Goal: Information Seeking & Learning: Find specific fact

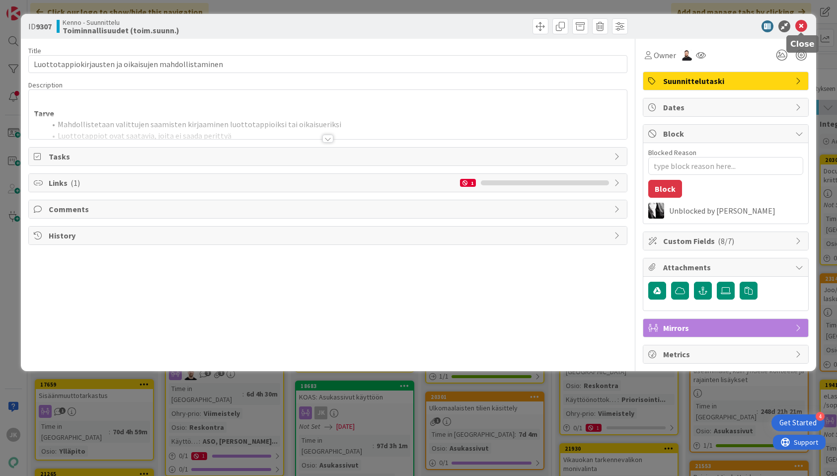
click at [800, 22] on icon at bounding box center [801, 26] width 12 height 12
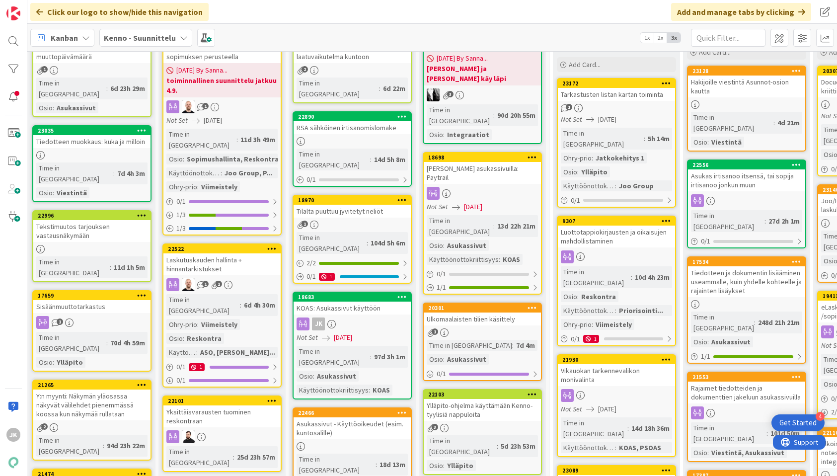
scroll to position [75, 2]
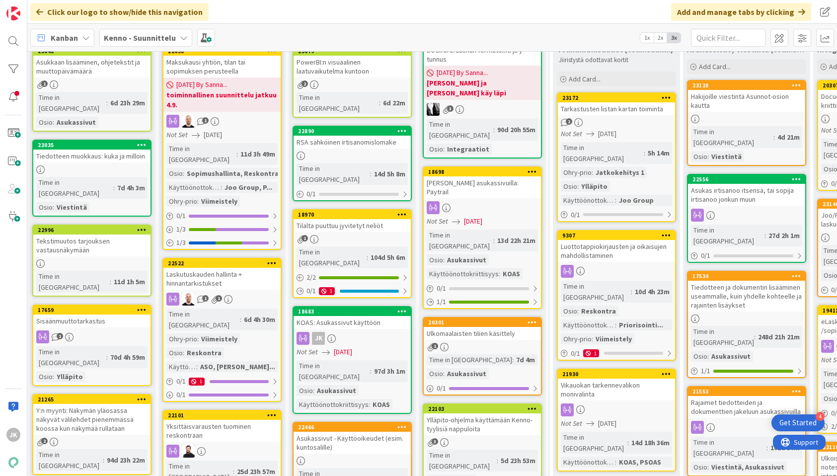
click at [361, 316] on div "KOAS: Asukassivut käyttöön" at bounding box center [352, 322] width 117 height 13
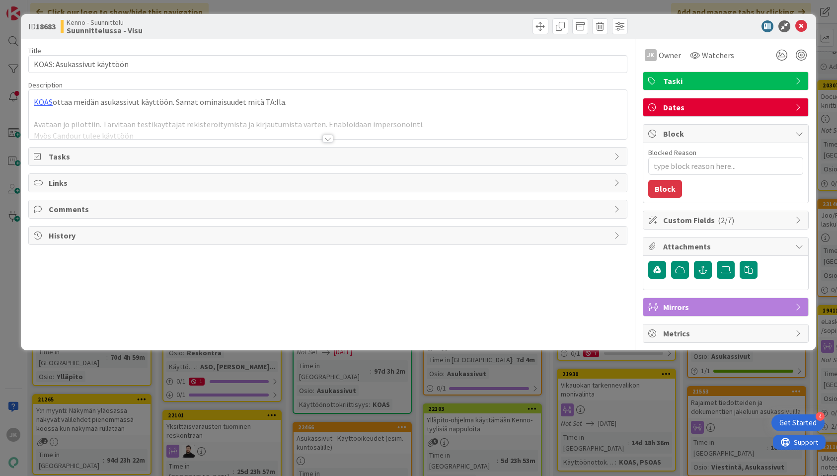
type textarea "x"
click at [326, 138] on div at bounding box center [327, 139] width 11 height 8
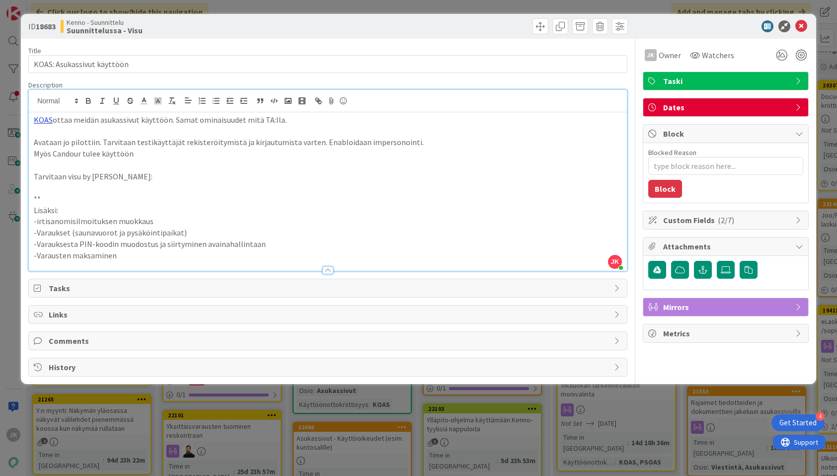
click at [47, 118] on link "KOAS" at bounding box center [43, 120] width 19 height 10
click at [53, 140] on link "https://www.koas.fi/" at bounding box center [73, 139] width 68 height 13
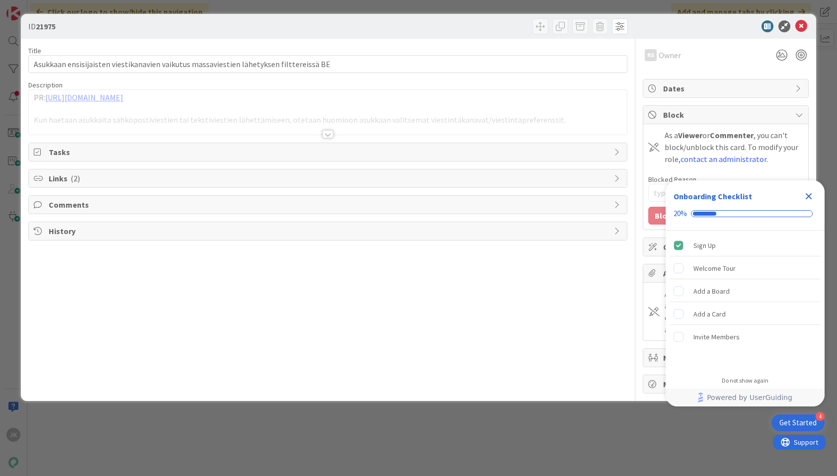
type textarea "x"
type input "22878"
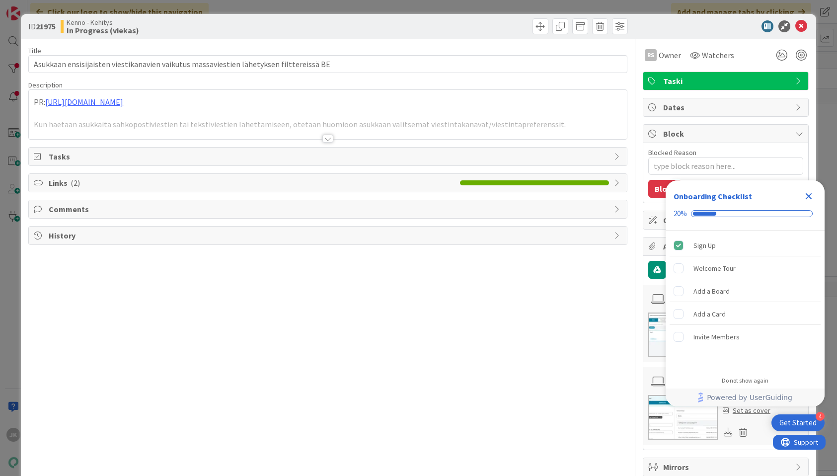
click at [327, 139] on div at bounding box center [327, 139] width 11 height 8
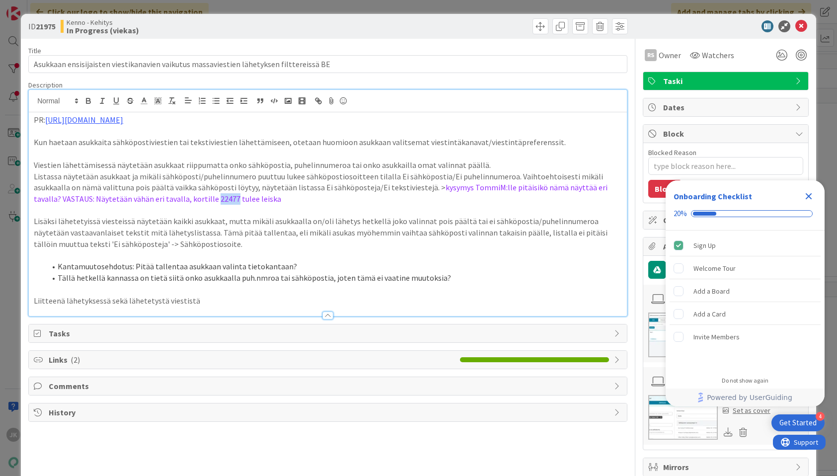
drag, startPoint x: 172, startPoint y: 198, endPoint x: 152, endPoint y: 197, distance: 19.4
click at [152, 197] on span "kysymys TommiM:lle pitäisikö nämä näyttää eri tavalla? VASTAUS: Näytetään vähän…" at bounding box center [321, 192] width 575 height 21
copy span "22477"
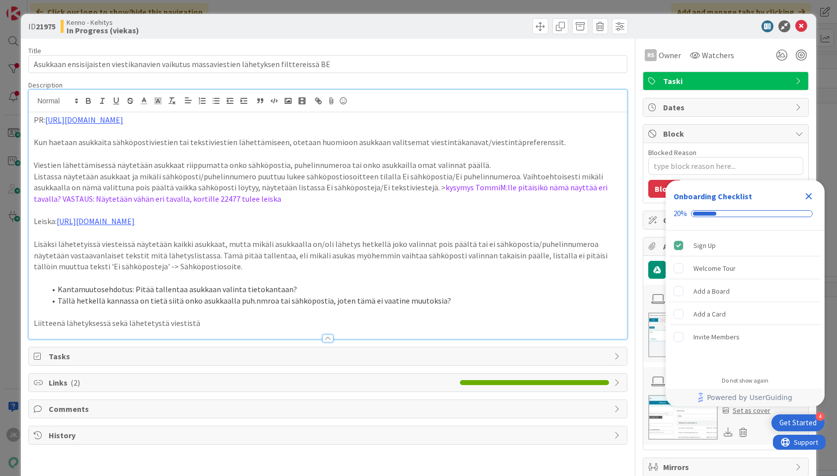
type textarea "x"
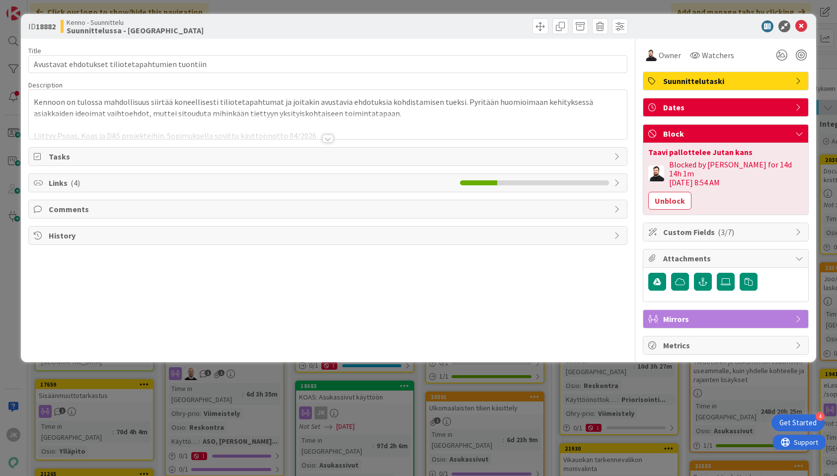
click at [802, 22] on icon at bounding box center [801, 26] width 12 height 12
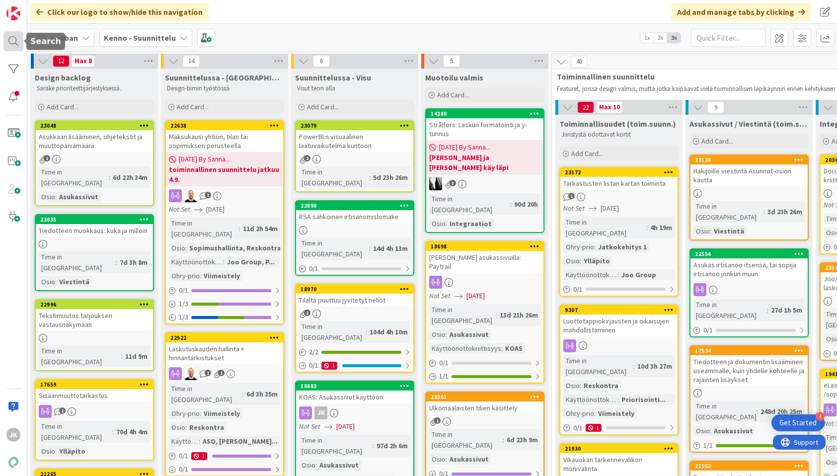
click at [14, 42] on div at bounding box center [13, 41] width 20 height 20
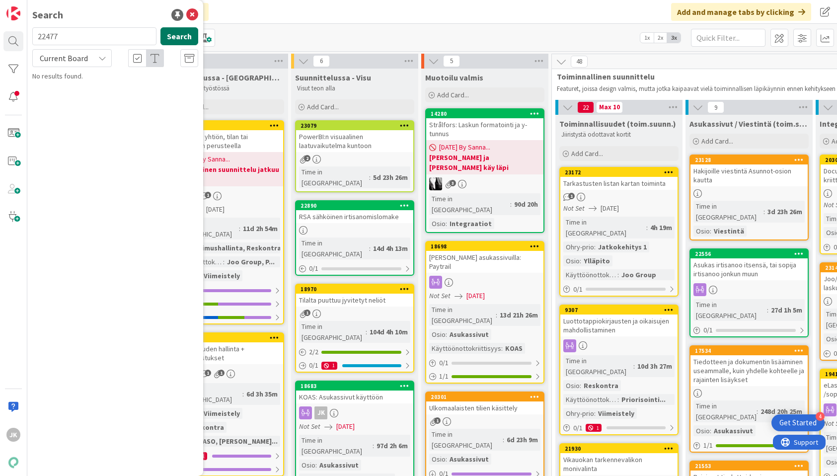
type input "22477"
click at [182, 32] on button "Search" at bounding box center [179, 36] width 38 height 18
click at [100, 58] on icon at bounding box center [102, 58] width 8 height 8
click at [89, 99] on span "All Boards" at bounding box center [89, 99] width 103 height 15
click at [181, 38] on button "Search" at bounding box center [179, 36] width 38 height 18
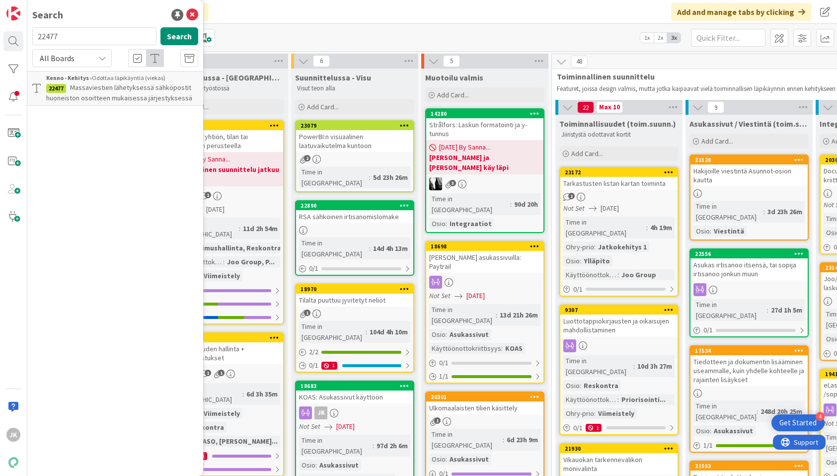
click at [137, 85] on span "Massaviestien lähetyksessä sähköpostit huoneiston osoitteen mukaisessa järjesty…" at bounding box center [119, 92] width 146 height 19
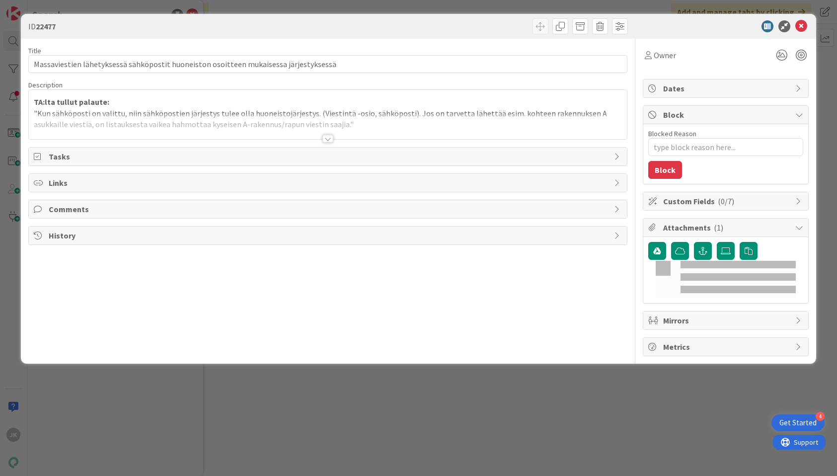
type textarea "x"
type input "22878"
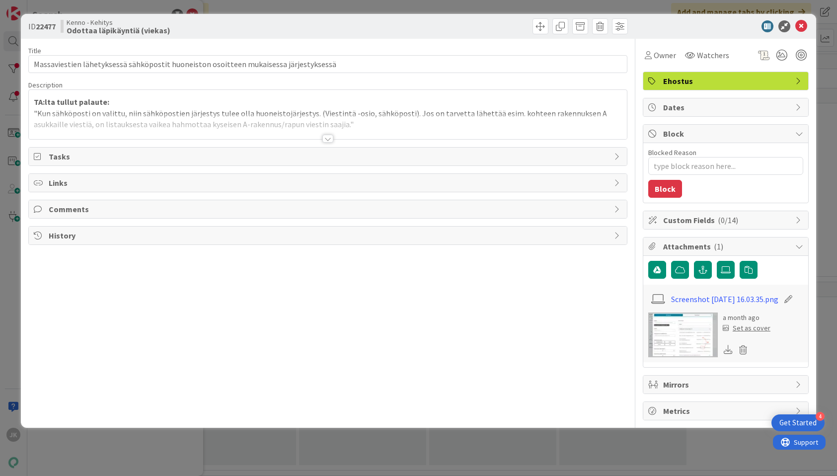
click at [329, 140] on div at bounding box center [327, 139] width 11 height 8
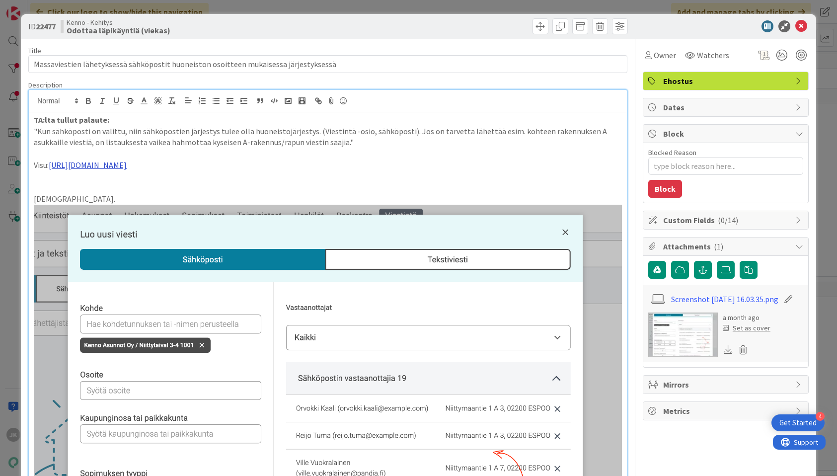
click at [127, 165] on link "[URL][DOMAIN_NAME]" at bounding box center [88, 165] width 78 height 10
click at [256, 187] on link "[URL][DOMAIN_NAME]" at bounding box center [230, 184] width 68 height 13
type textarea "x"
